Goal: Task Accomplishment & Management: Manage account settings

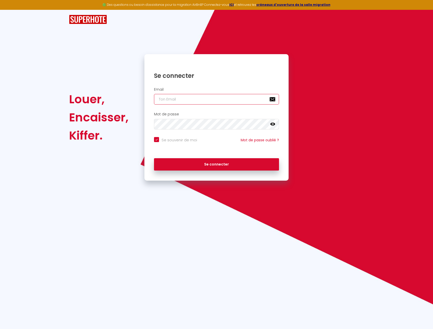
click at [179, 99] on input "email" at bounding box center [216, 99] width 125 height 11
type input "d"
checkbox input "true"
type input "db"
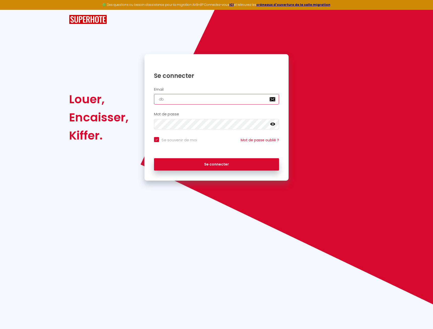
checkbox input "true"
type input "dbe"
checkbox input "true"
type input "dber"
checkbox input "true"
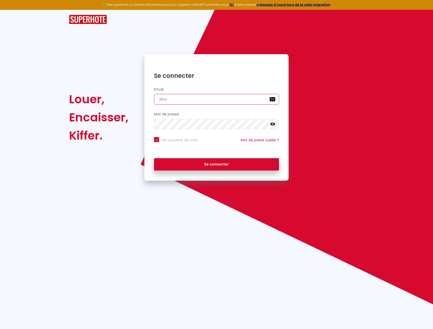
type input "dbert"
checkbox input "true"
type input "dberto"
checkbox input "true"
type input "dberto@"
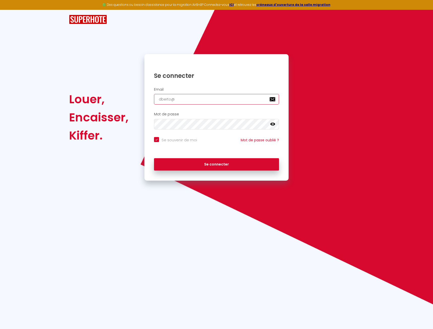
checkbox input "true"
type input "dberto@o"
checkbox input "true"
type input "dberto@or"
checkbox input "true"
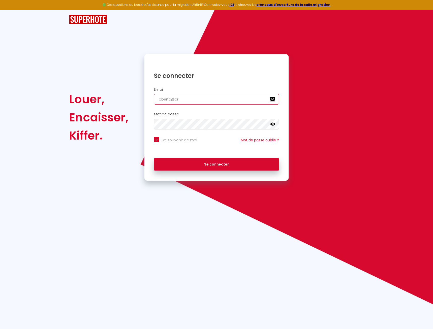
type input "dberto@ora"
checkbox input "true"
type input "dberto@oran"
checkbox input "true"
type input "dberto@orang"
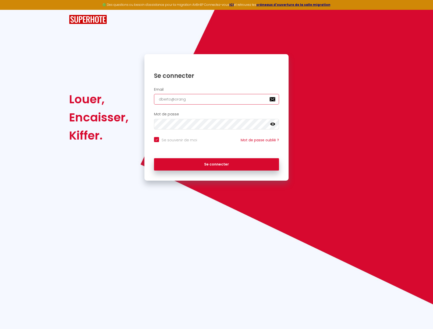
checkbox input "true"
type input "[EMAIL_ADDRESS]"
checkbox input "true"
type input "[EMAIL_ADDRESS]."
checkbox input "true"
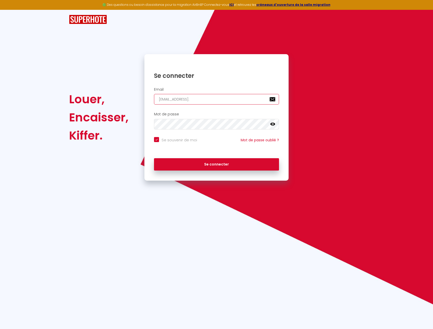
type input "dberto@orange.f"
checkbox input "true"
type input "[EMAIL_ADDRESS][DOMAIN_NAME]"
checkbox input "true"
type input "[EMAIL_ADDRESS][DOMAIN_NAME]"
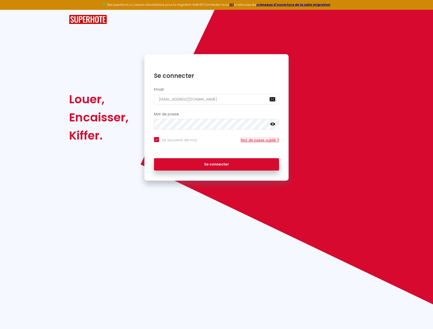
click at [265, 140] on link "Mot de passe oublié ?" at bounding box center [260, 140] width 38 height 5
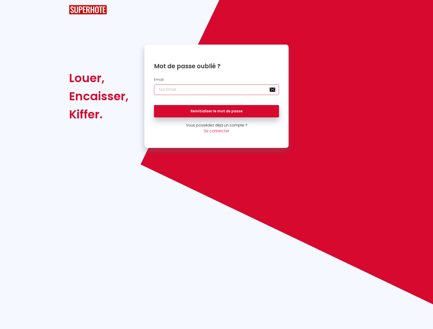
click at [174, 89] on input "email" at bounding box center [216, 89] width 125 height 11
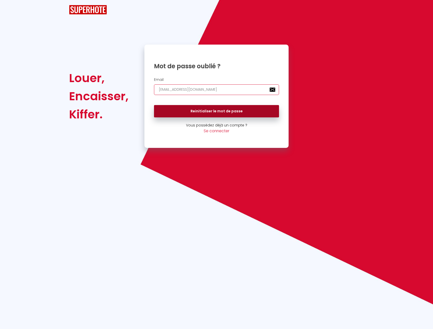
type input "[EMAIL_ADDRESS][DOMAIN_NAME]"
click at [201, 113] on button "Reinitialiser le mot de passe" at bounding box center [216, 111] width 125 height 13
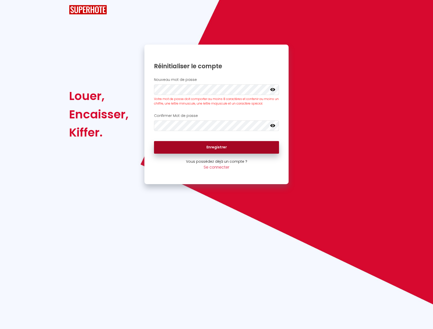
click at [221, 148] on button "Enregistrer" at bounding box center [216, 147] width 125 height 13
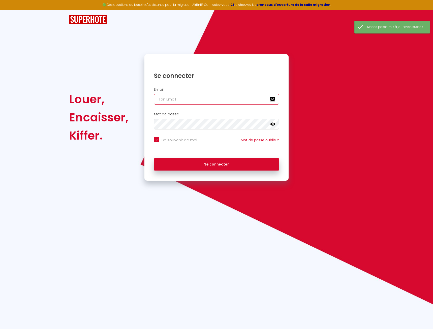
click at [178, 98] on input "email" at bounding box center [216, 99] width 125 height 11
type input "d"
checkbox input "true"
type input "db"
checkbox input "true"
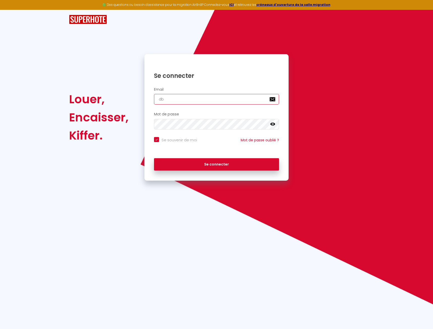
type input "dbe"
checkbox input "true"
type input "dber"
checkbox input "true"
type input "dbert"
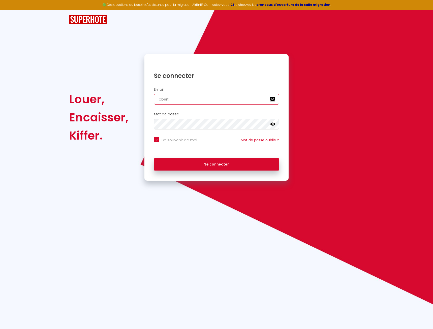
checkbox input "true"
type input "dberto"
checkbox input "true"
type input "dberto@"
checkbox input "true"
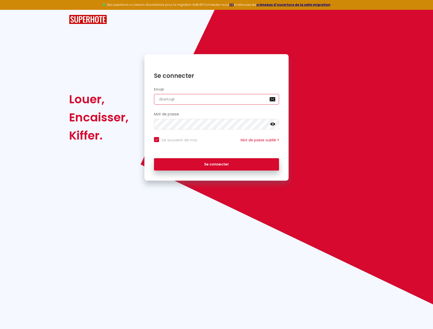
type input "dberto@o"
checkbox input "true"
type input "dberto@or"
checkbox input "true"
type input "dberto@ora"
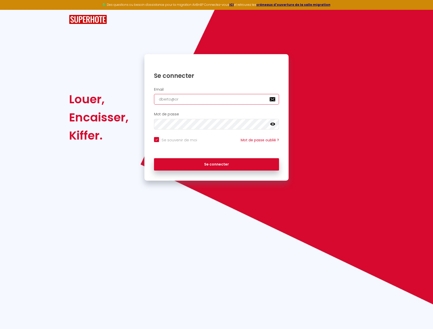
checkbox input "true"
type input "dberto@oran"
checkbox input "true"
type input "dberto@orang"
checkbox input "true"
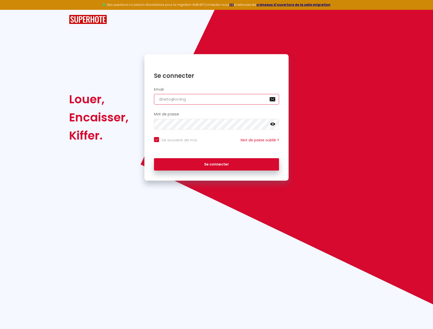
type input "[EMAIL_ADDRESS]"
checkbox input "true"
type input "[EMAIL_ADDRESS]."
checkbox input "true"
type input "dberto@orange.f"
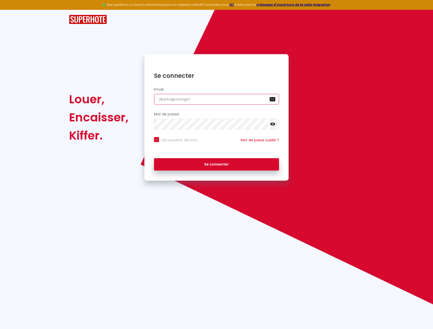
checkbox input "true"
type input "[EMAIL_ADDRESS][DOMAIN_NAME]"
checkbox input "true"
type input "[EMAIL_ADDRESS][DOMAIN_NAME]"
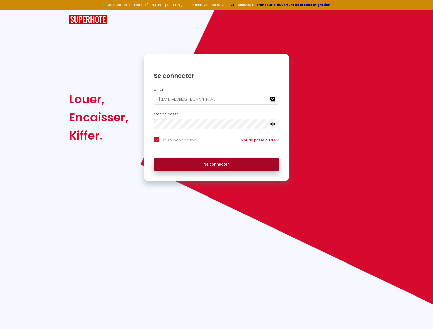
click at [218, 164] on button "Se connecter" at bounding box center [216, 164] width 125 height 13
checkbox input "true"
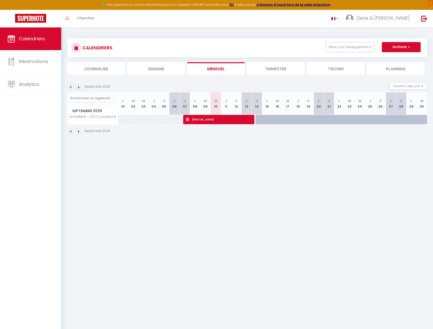
click at [191, 21] on div "Toggle menubar Chercher BUTTON [PERSON_NAME] & [PERSON_NAME]" at bounding box center [233, 19] width 393 height 18
click at [30, 63] on span "Réservations" at bounding box center [33, 61] width 29 height 6
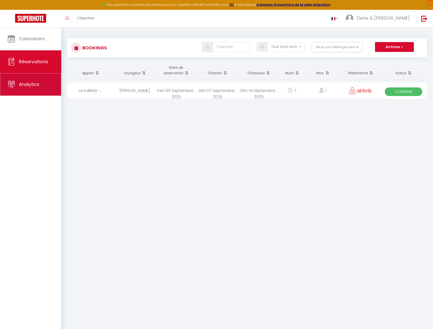
click at [31, 87] on span "Analytics" at bounding box center [29, 84] width 20 height 6
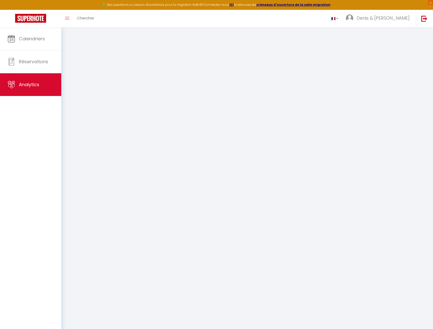
select select "2025"
select select "9"
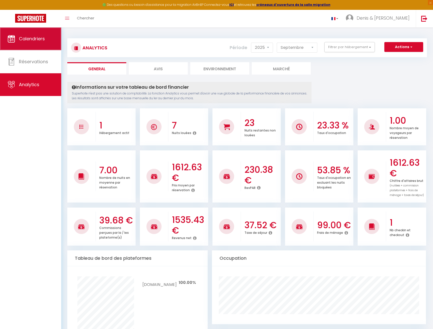
click at [25, 40] on span "Calendriers" at bounding box center [32, 39] width 26 height 6
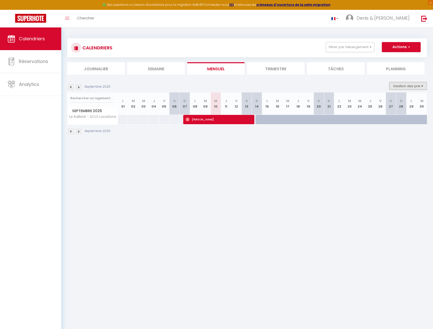
click at [422, 86] on button "Gestion des prix" at bounding box center [408, 86] width 38 height 8
click at [409, 161] on body "🟢 Des questions ou besoin d'assistance pour la migration AirBnB? Connectez-vous…" at bounding box center [216, 191] width 433 height 329
click at [79, 133] on img at bounding box center [79, 132] width 6 height 6
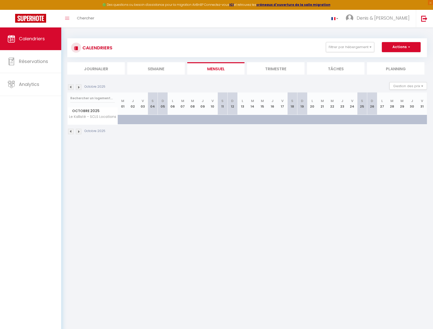
click at [79, 133] on img at bounding box center [79, 132] width 6 height 6
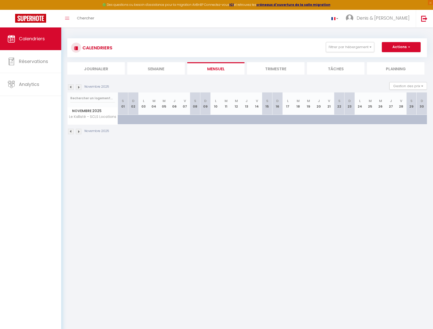
click at [73, 133] on img at bounding box center [71, 132] width 6 height 6
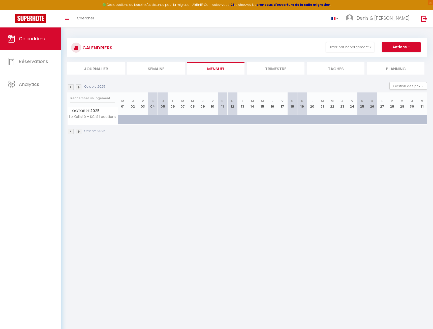
click at [73, 133] on img at bounding box center [71, 132] width 6 height 6
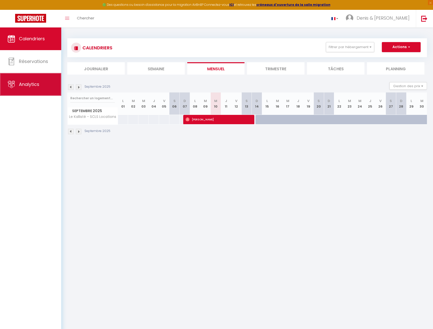
click at [26, 87] on span "Analytics" at bounding box center [29, 84] width 20 height 6
select select "2025"
select select "9"
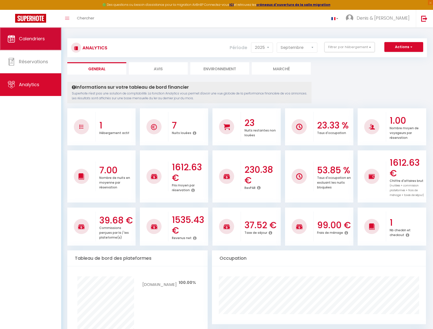
click at [25, 43] on link "Calendriers" at bounding box center [30, 38] width 61 height 23
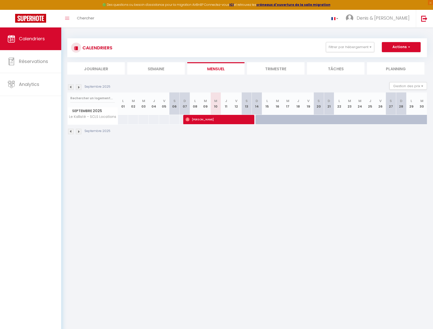
click at [79, 132] on img at bounding box center [79, 132] width 6 height 6
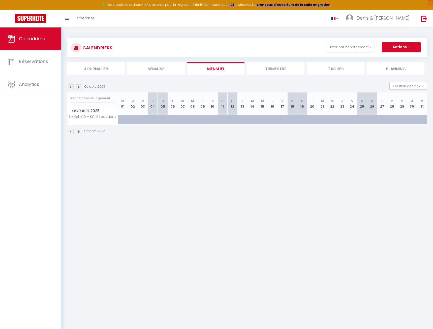
click at [70, 132] on img at bounding box center [71, 132] width 6 height 6
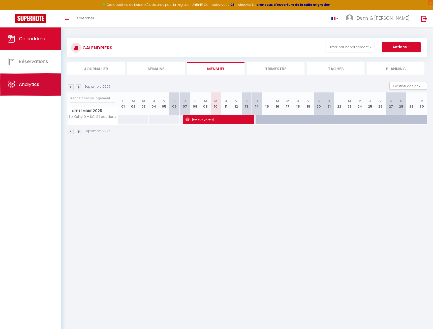
click at [29, 86] on span "Analytics" at bounding box center [29, 84] width 20 height 6
select select "2025"
select select "9"
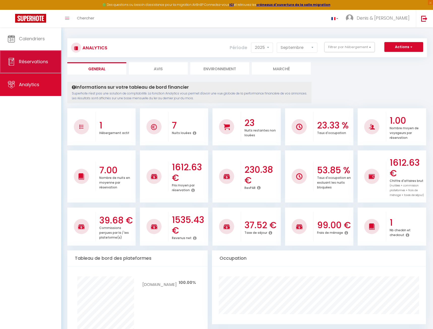
click at [25, 65] on span "Réservations" at bounding box center [33, 61] width 29 height 6
select select "not_cancelled"
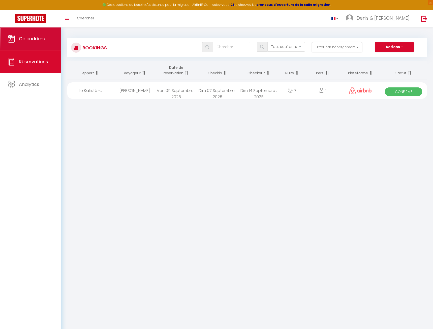
click at [33, 41] on span "Calendriers" at bounding box center [32, 39] width 26 height 6
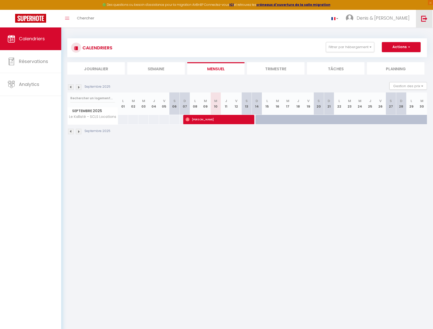
click at [423, 19] on img at bounding box center [424, 18] width 6 height 6
